Goal: Task Accomplishment & Management: Use online tool/utility

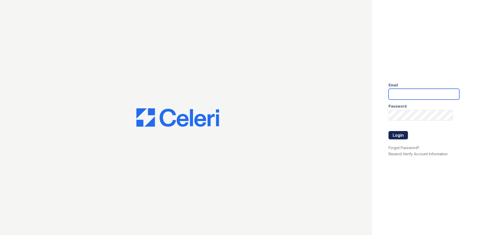
type input "[DOMAIN_NAME][EMAIL_ADDRESS][DOMAIN_NAME]"
click at [399, 133] on button "Login" at bounding box center [397, 135] width 19 height 8
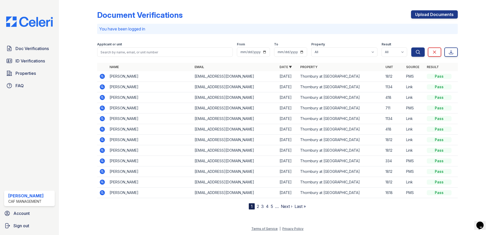
click at [496, 147] on div "Document Verifications Upload Documents You have been logged in Filter Applican…" at bounding box center [277, 117] width 437 height 235
click at [32, 58] on span "ID Verifications" at bounding box center [29, 61] width 29 height 6
